Goal: Check status: Check status

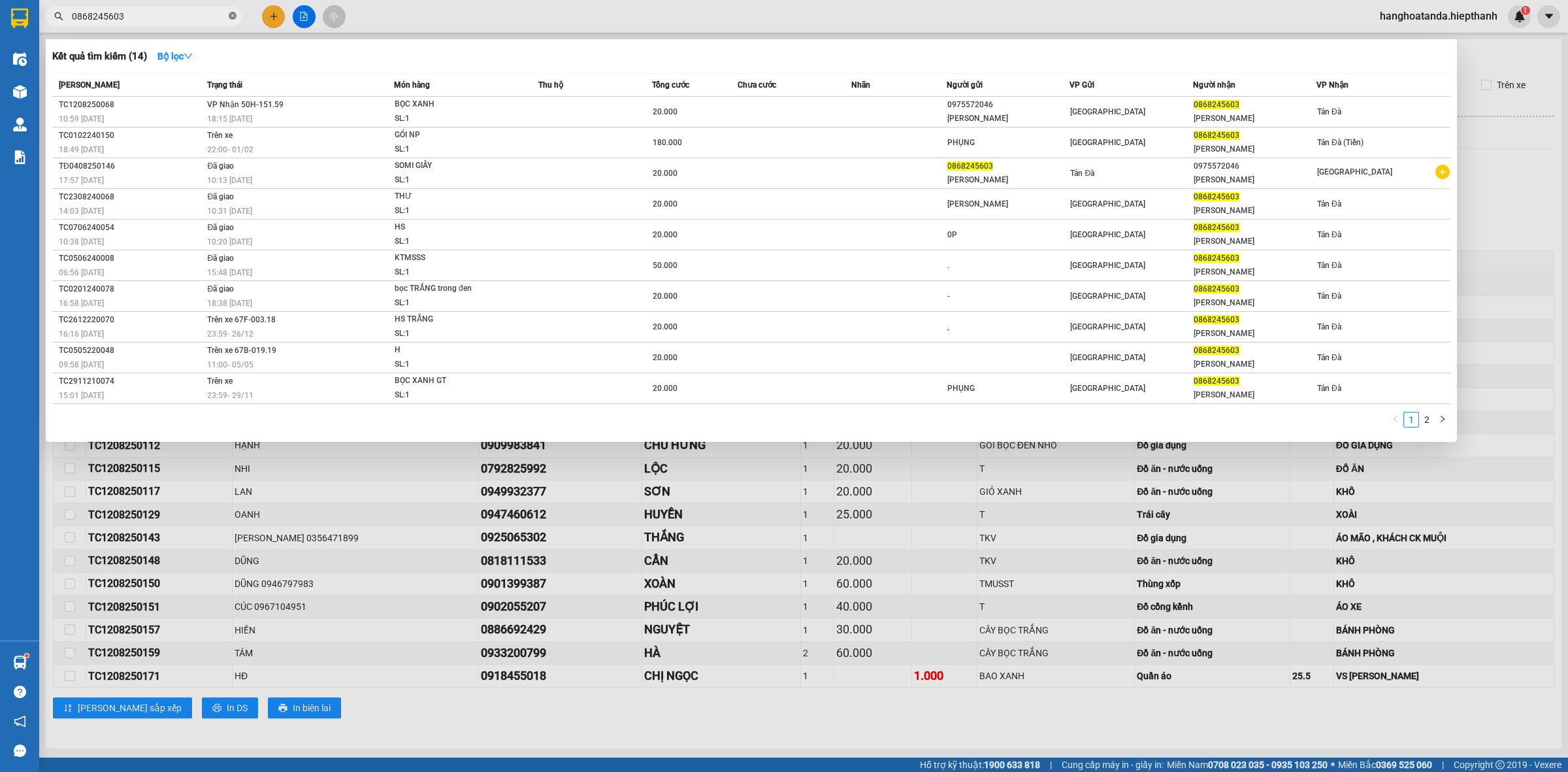
click at [232, 17] on icon "close-circle" at bounding box center [232, 16] width 8 height 8
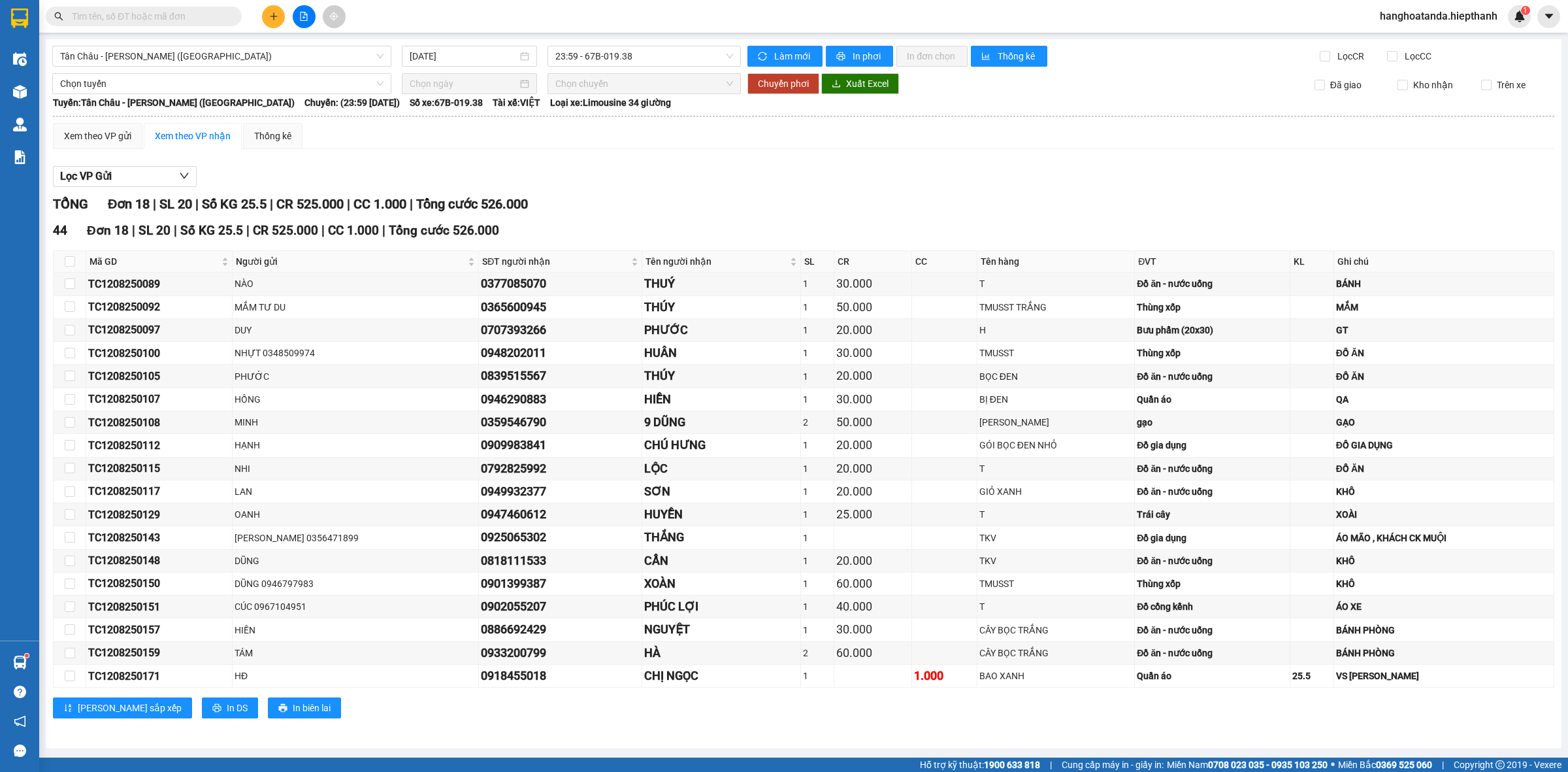
click at [188, 13] on input "text" at bounding box center [149, 17] width 154 height 15
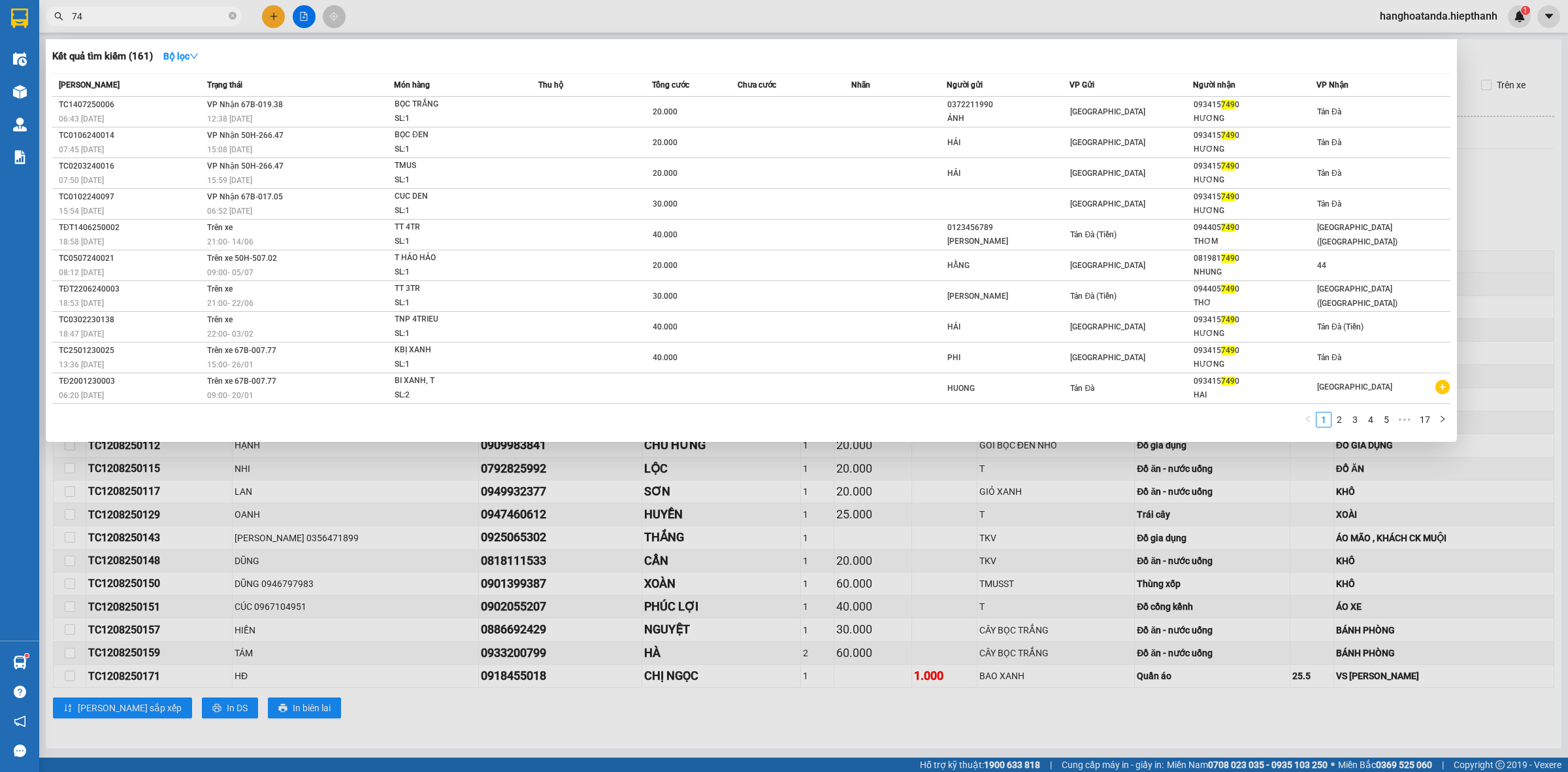
type input "7"
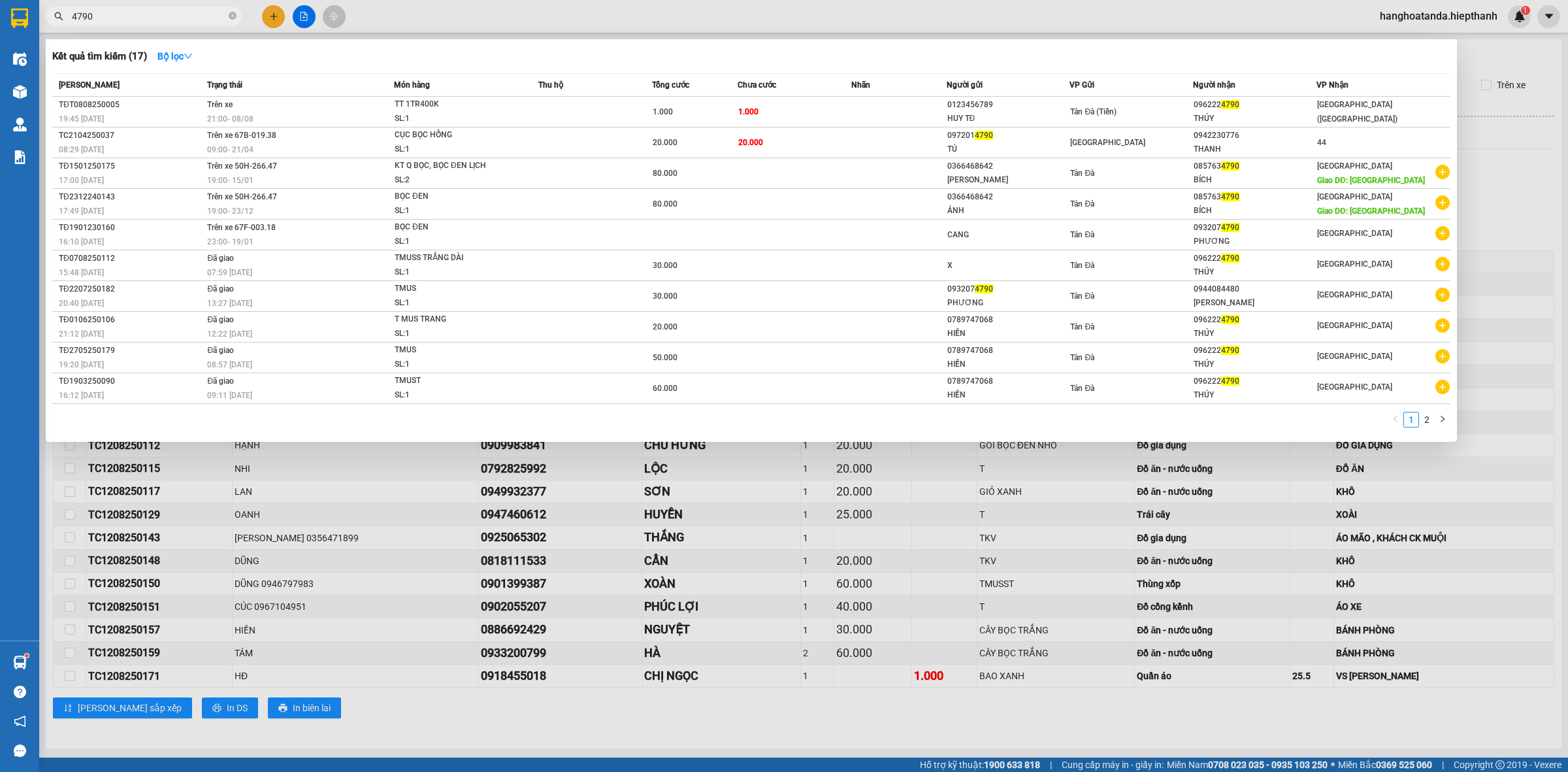
type input "4790"
click at [785, 708] on div at bounding box center [784, 386] width 1568 height 772
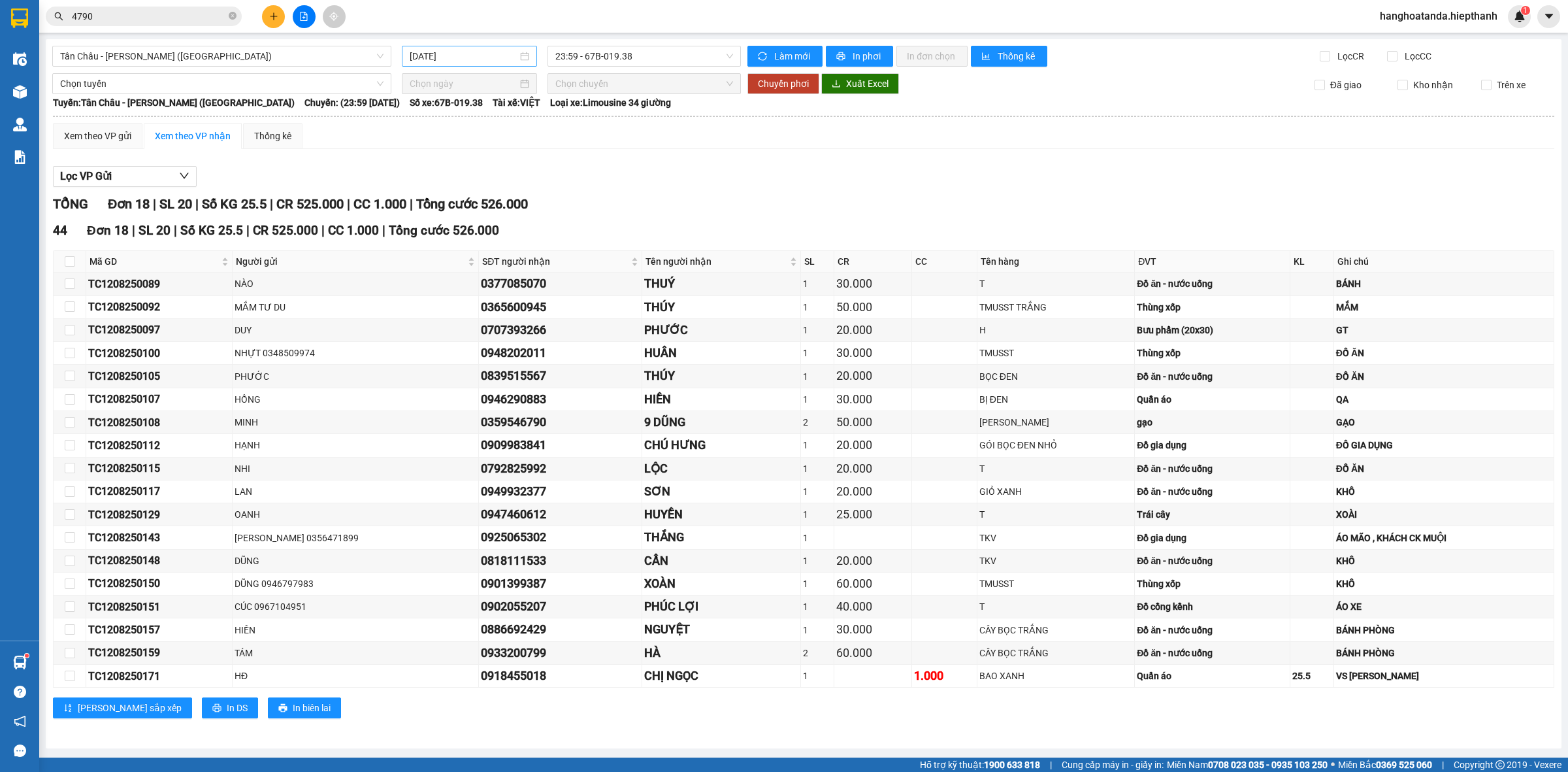
click at [521, 56] on div "[DATE]" at bounding box center [469, 56] width 119 height 15
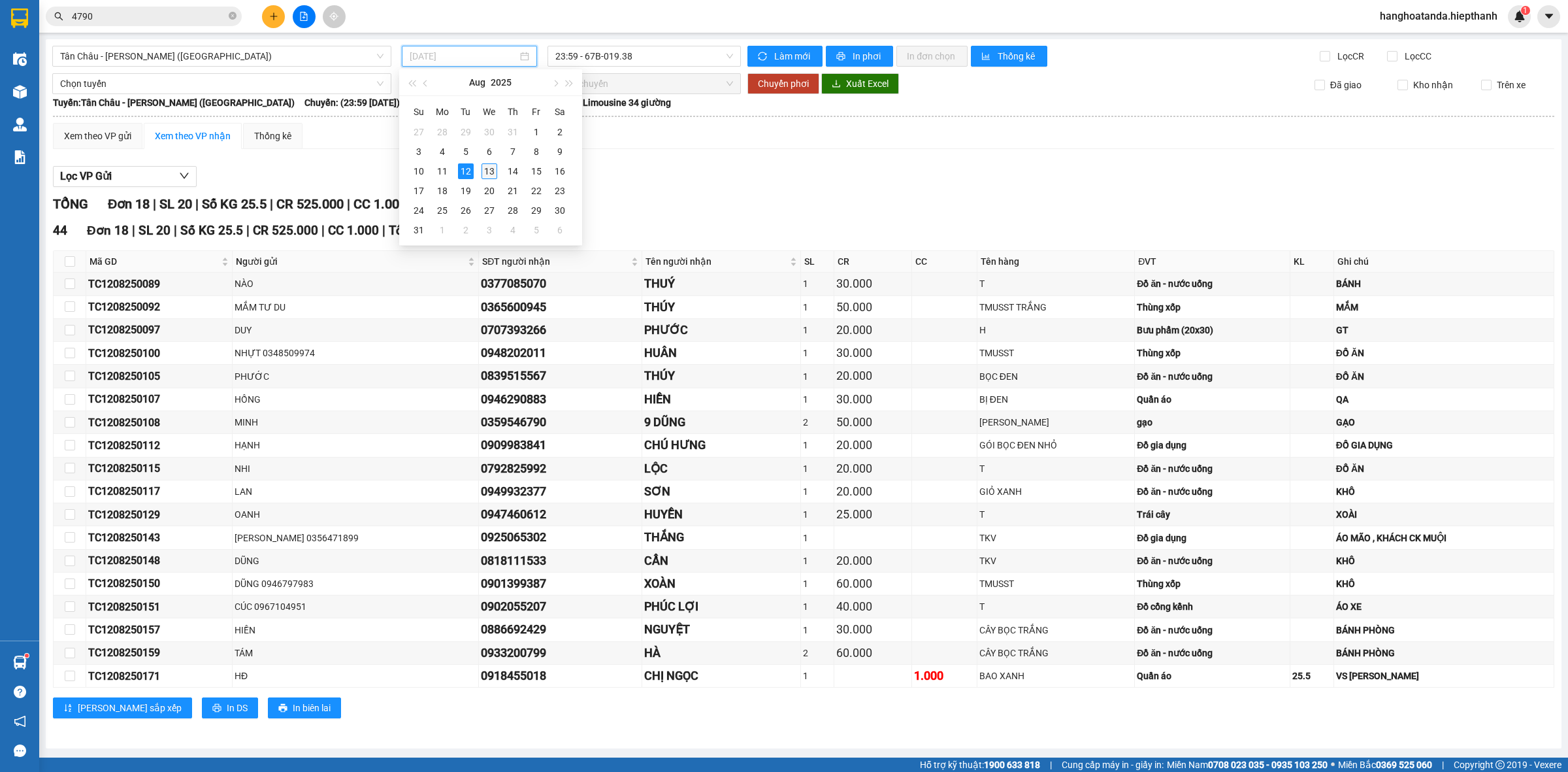
click at [494, 169] on div "13" at bounding box center [489, 171] width 16 height 16
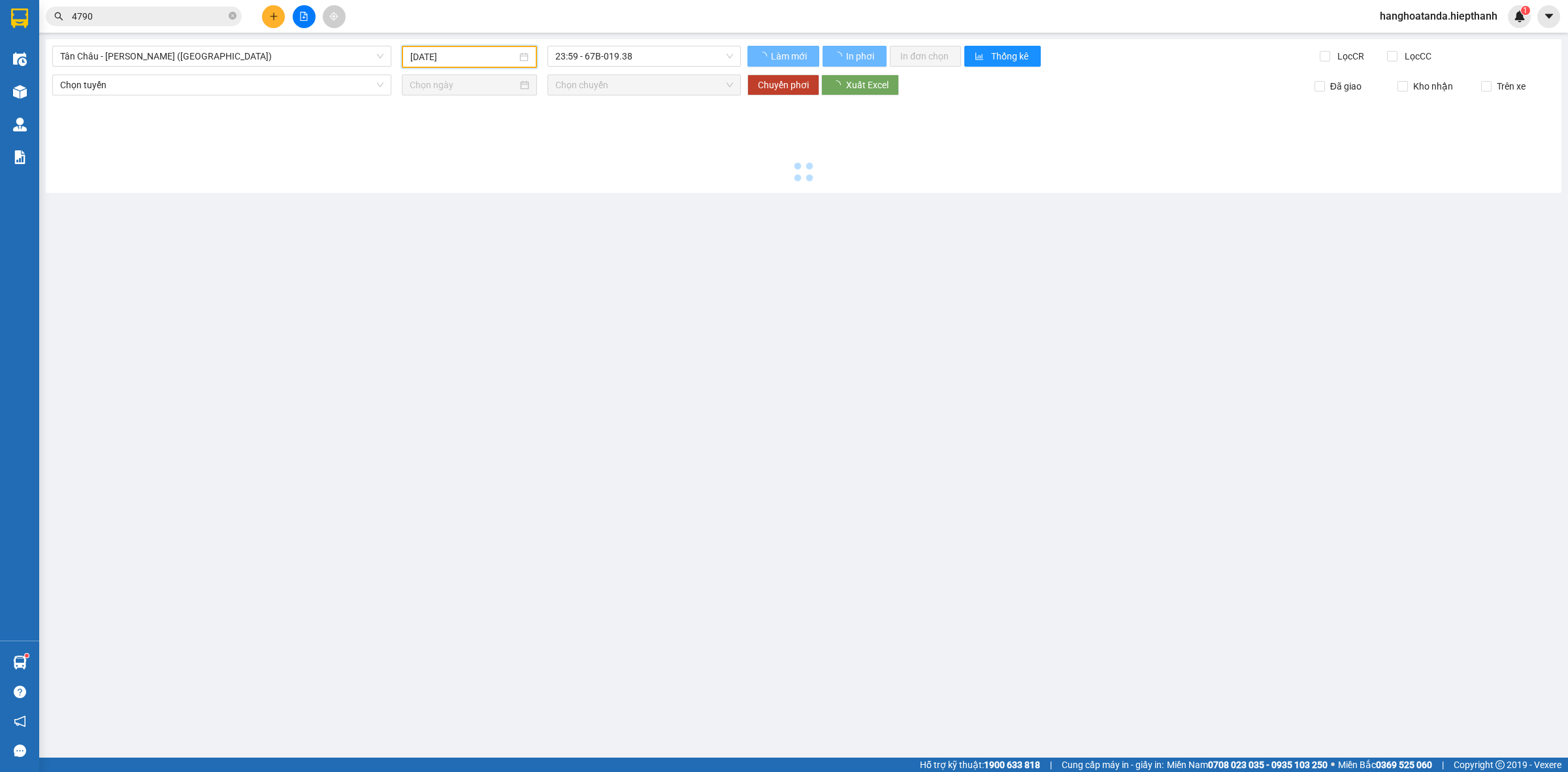
type input "[DATE]"
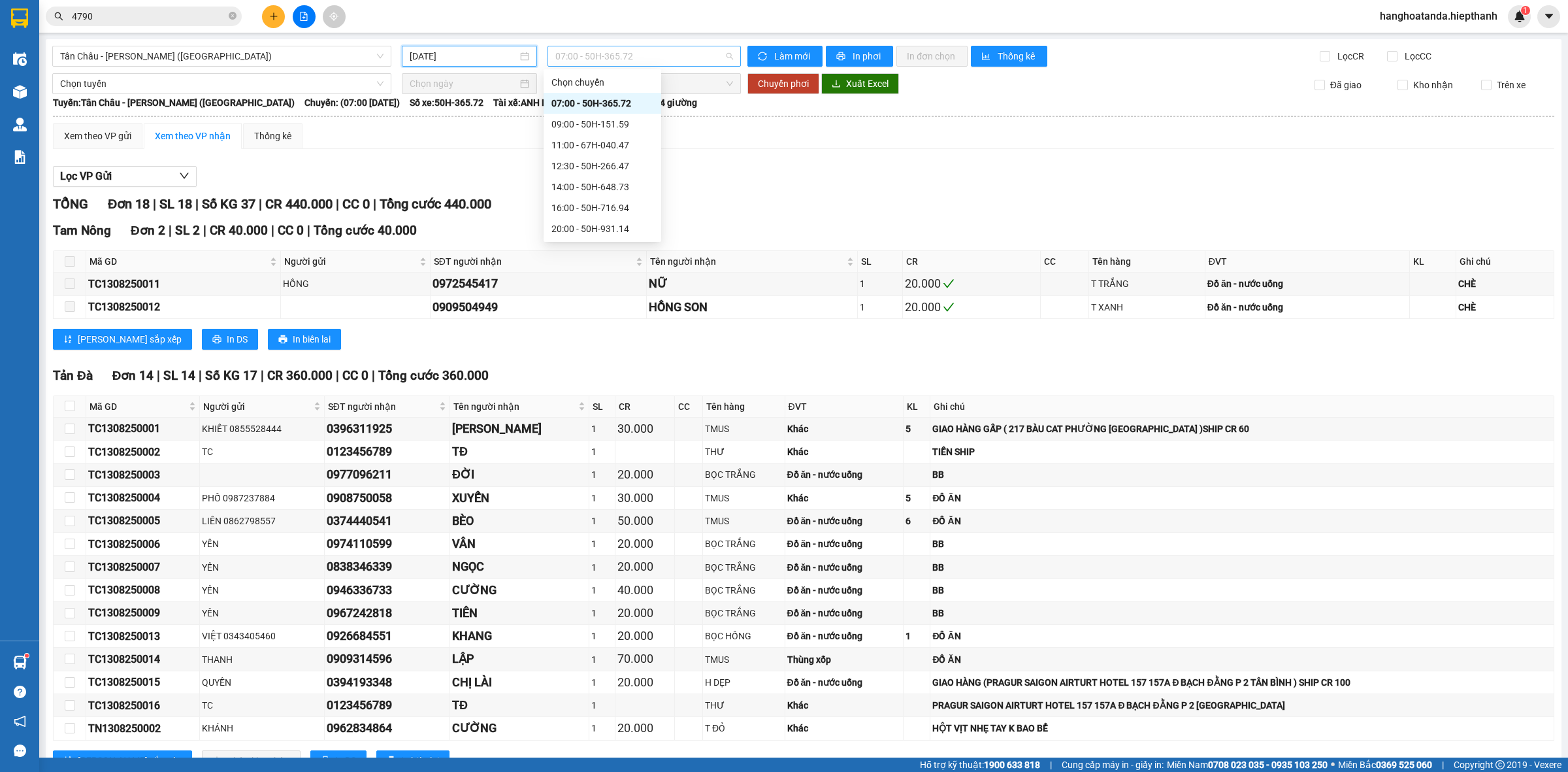
scroll to position [21, 0]
click at [724, 54] on span "07:00 - 50H-365.72" at bounding box center [644, 56] width 178 height 20
click at [606, 103] on div "09:00 - 50H-151.59" at bounding box center [602, 103] width 102 height 15
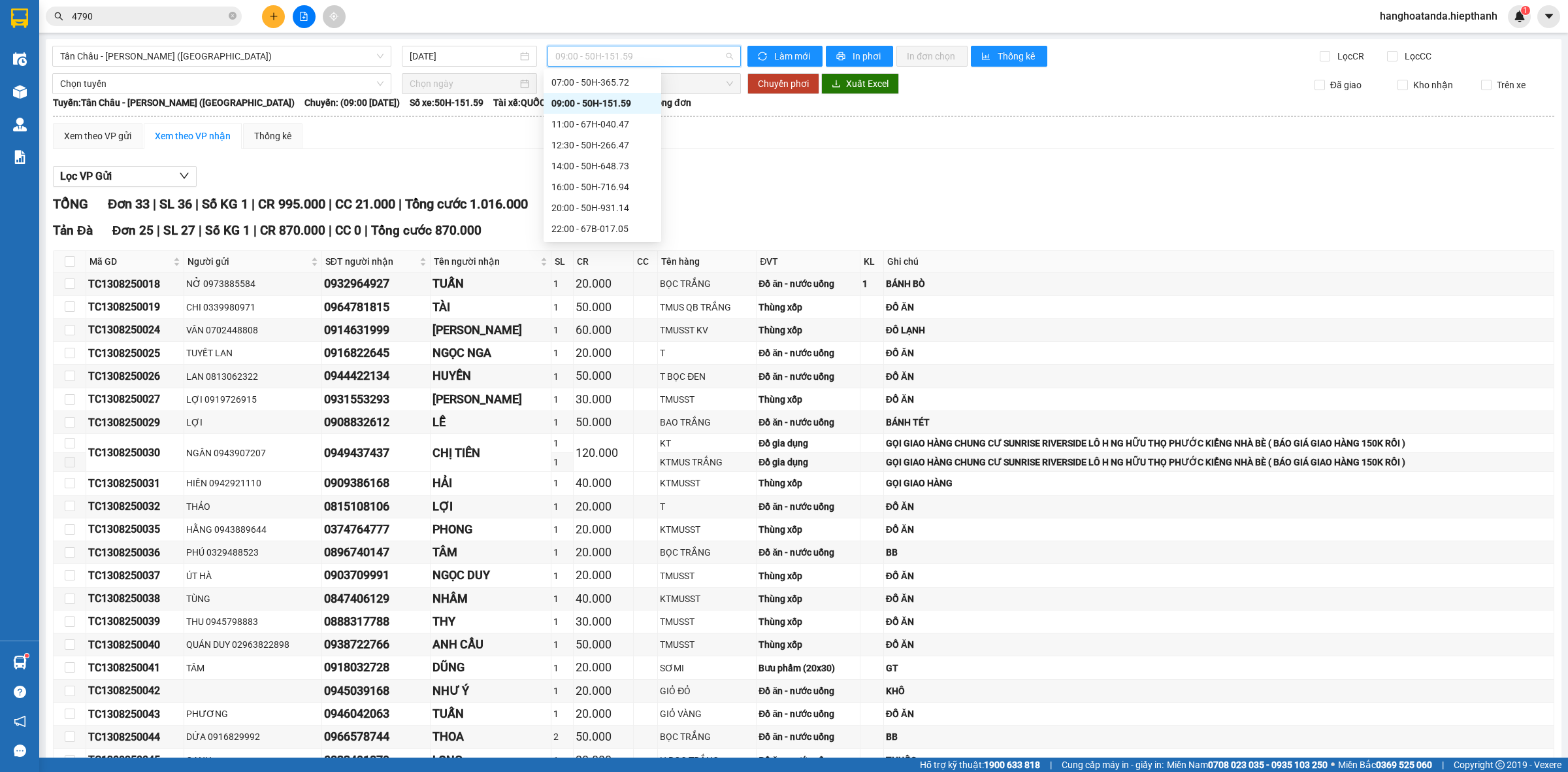
drag, startPoint x: 731, startPoint y: 61, endPoint x: 723, endPoint y: 56, distance: 9.4
click at [724, 56] on div "09:00 - 50H-151.59" at bounding box center [644, 57] width 193 height 21
click at [600, 125] on div "11:00 - 67H-040.47" at bounding box center [602, 124] width 102 height 15
